Goal: Find specific page/section

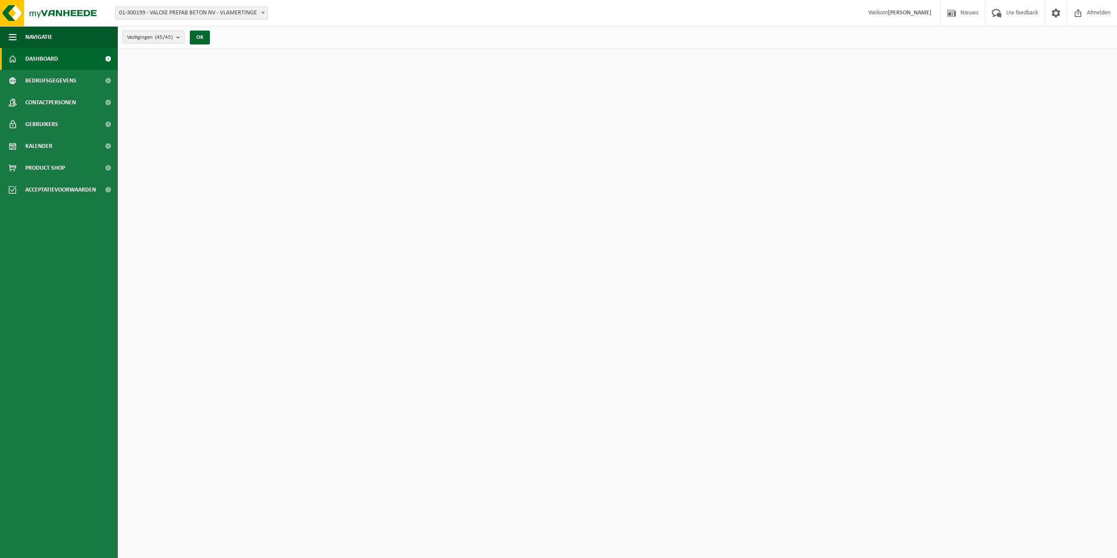
click at [170, 17] on span "01-300199 - VALCKE PREFAB BETON NV - VLAMERTINGE" at bounding box center [192, 13] width 152 height 12
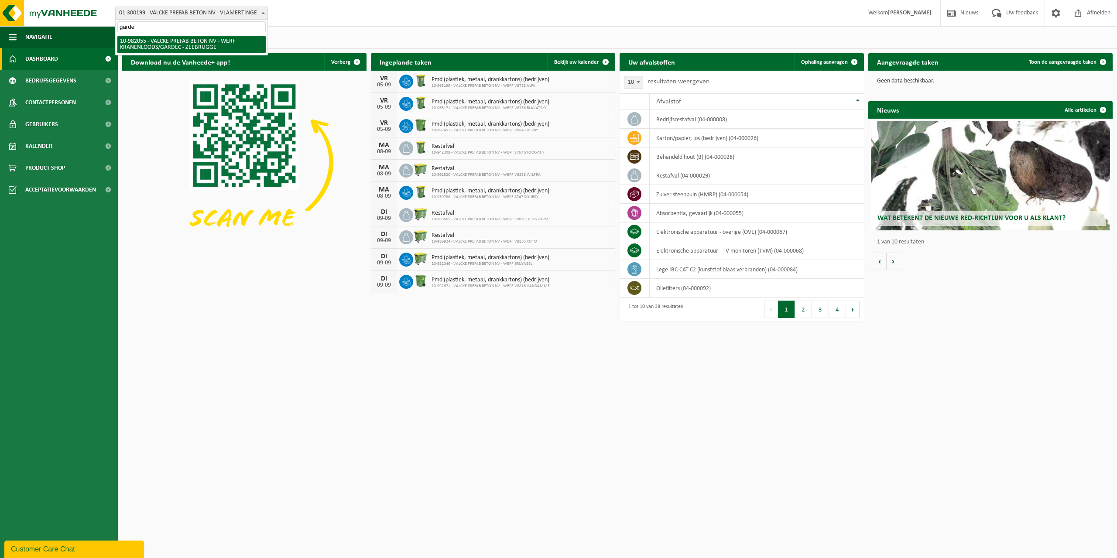
type input "gardec"
select select "162346"
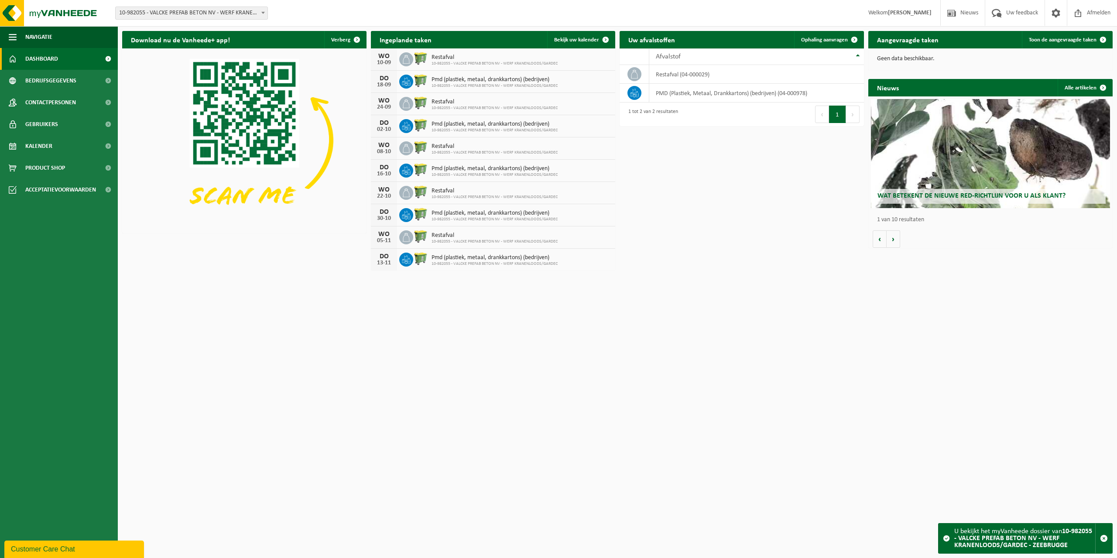
click at [328, 289] on html "Vestiging: 01-300199 - VALCKE PREFAB BETON NV - VLAMERTINGE 10-842353 - VALCKE …" at bounding box center [558, 279] width 1117 height 558
click at [320, 11] on div "Vestiging: 01-300199 - VALCKE PREFAB BETON NV - VLAMERTINGE 10-842353 - VALCKE …" at bounding box center [558, 13] width 1117 height 27
click at [309, 8] on div "Vestiging: 01-300199 - VALCKE PREFAB BETON NV - VLAMERTINGE 10-842353 - VALCKE …" at bounding box center [558, 13] width 1117 height 27
click at [416, 10] on div "Vestiging: 01-300199 - VALCKE PREFAB BETON NV - VLAMERTINGE 10-842353 - VALCKE …" at bounding box center [558, 13] width 1117 height 27
